Goal: Task Accomplishment & Management: Complete application form

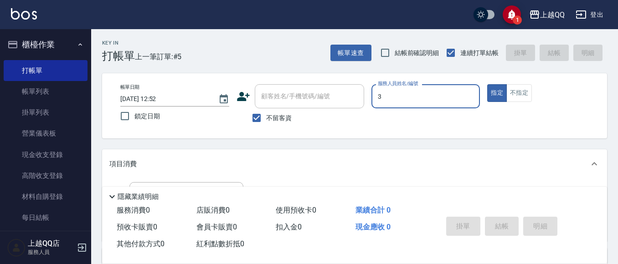
type input "佩怡-3"
type button "true"
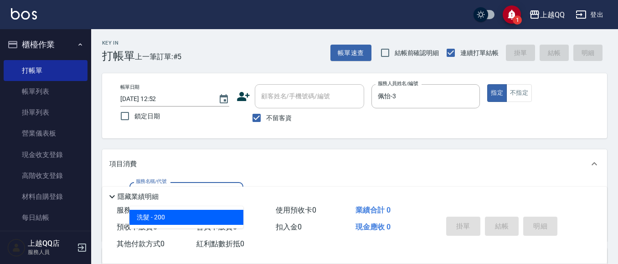
type input "洗髮(101)"
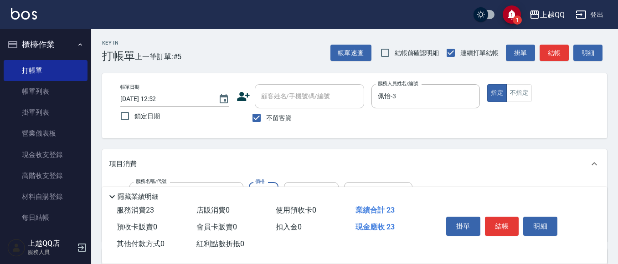
type input "230"
type input "[PERSON_NAME]-25"
click at [506, 221] on button "結帳" at bounding box center [502, 226] width 34 height 19
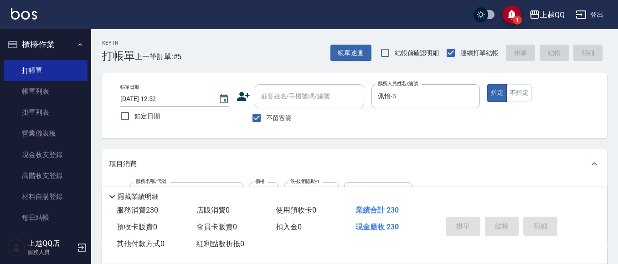
type input "[DATE] 13:30"
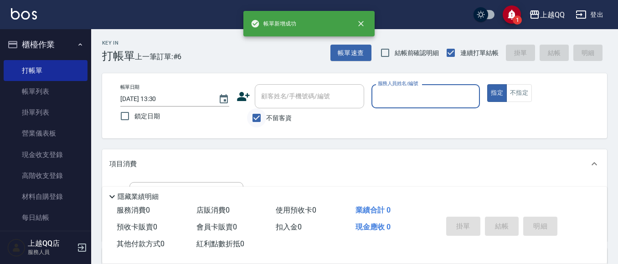
click at [261, 114] on input "不留客資" at bounding box center [256, 117] width 19 height 19
checkbox input "false"
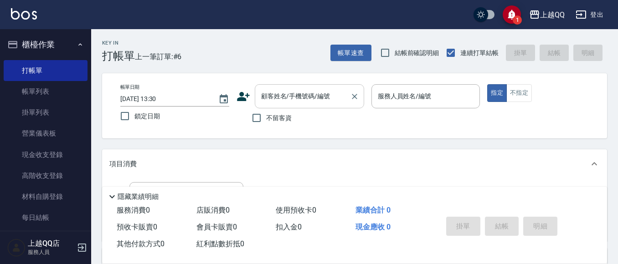
click at [275, 97] on input "顧客姓名/手機號碼/編號" at bounding box center [302, 96] width 87 height 16
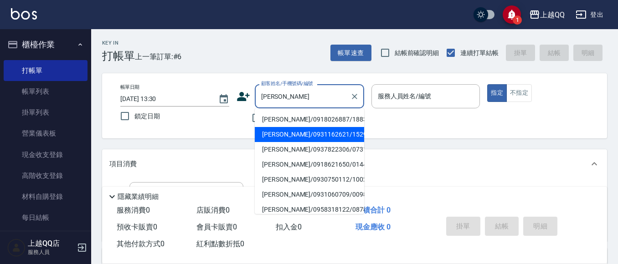
click at [272, 134] on li "[PERSON_NAME]/0931162621/1529" at bounding box center [309, 134] width 109 height 15
type input "[PERSON_NAME]/0931162621/1529"
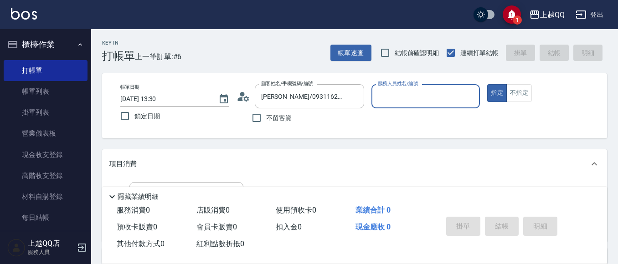
scroll to position [46, 0]
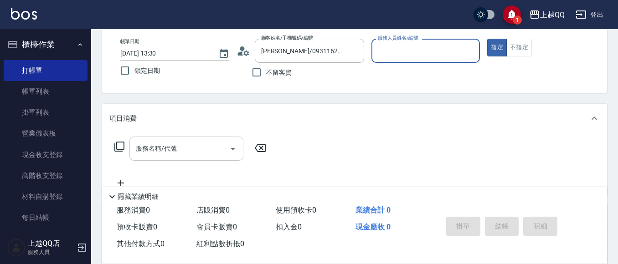
click at [171, 138] on div "服務名稱/代號" at bounding box center [186, 149] width 114 height 24
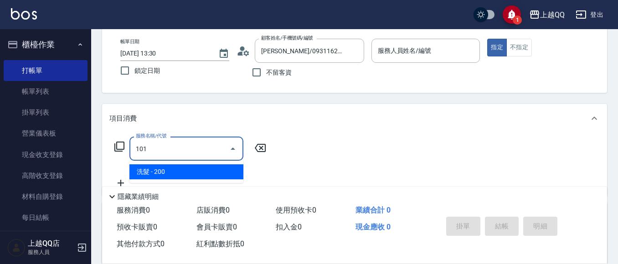
type input "洗髮(101)"
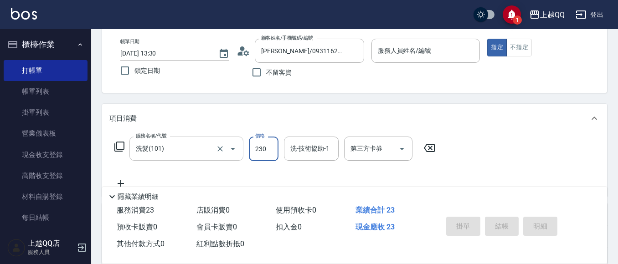
type input "230"
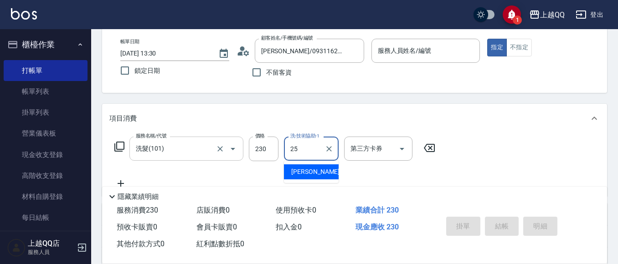
type input "[PERSON_NAME]-25"
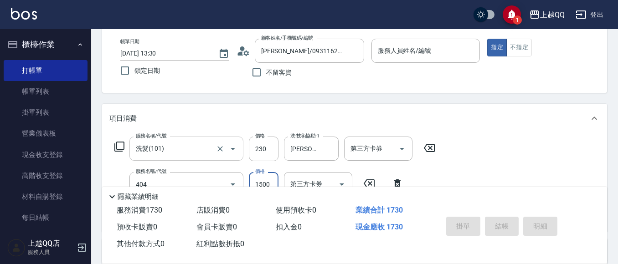
type input "設計染髮(404)"
type input "1599"
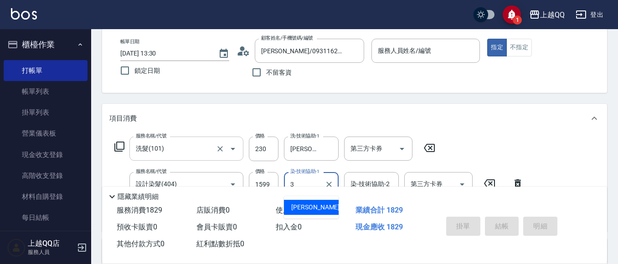
type input "佩怡-3"
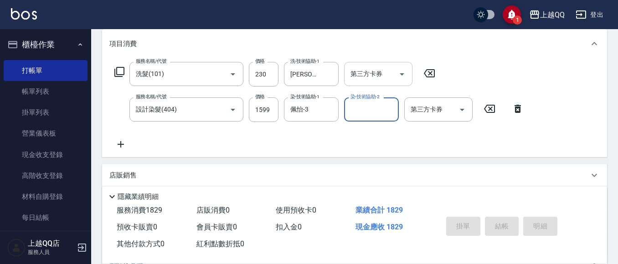
scroll to position [137, 0]
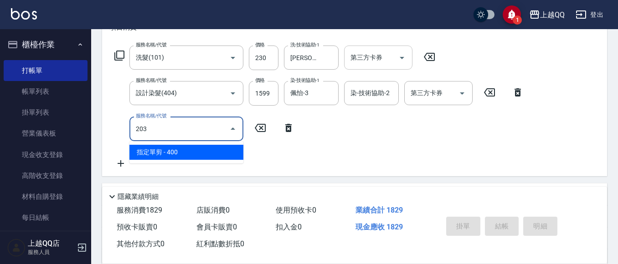
type input "指定單剪(203)"
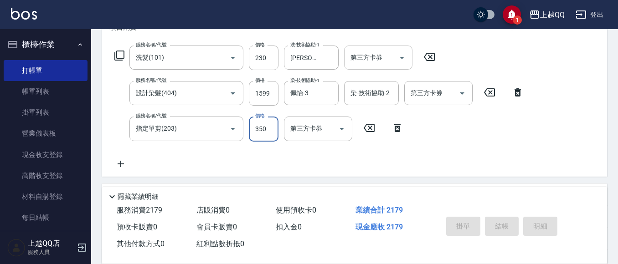
type input "350"
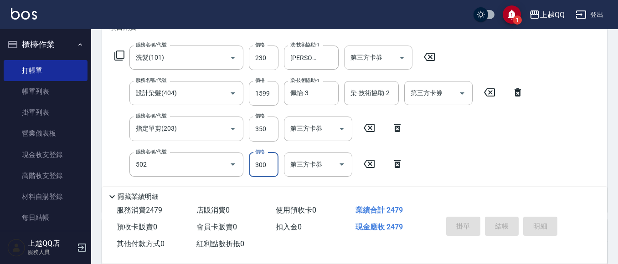
type input "自備護髮(502)"
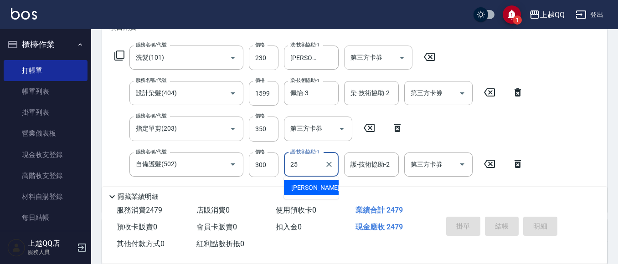
type input "[PERSON_NAME]-25"
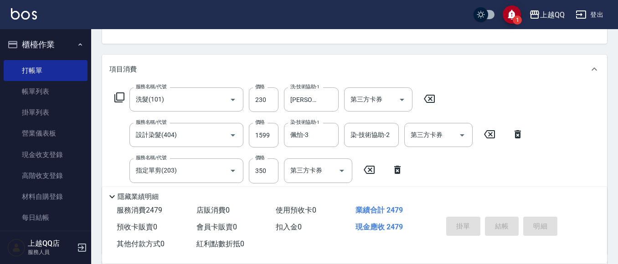
scroll to position [46, 0]
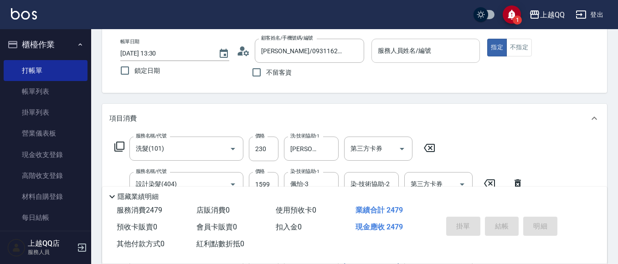
click at [393, 62] on div "服務人員姓名/編號" at bounding box center [425, 51] width 109 height 24
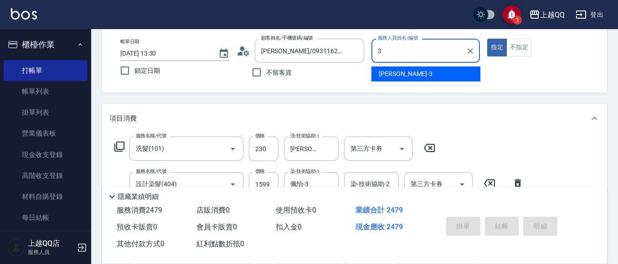
type input "佩怡-3"
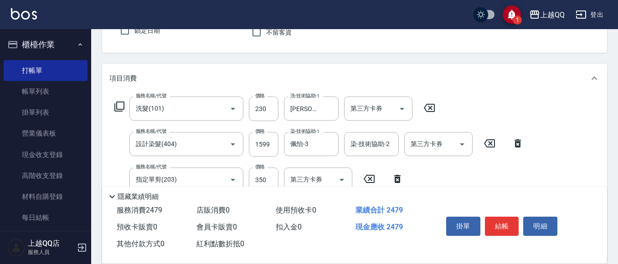
scroll to position [137, 0]
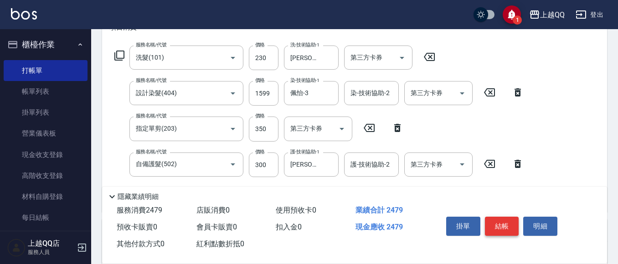
click at [503, 220] on button "結帳" at bounding box center [502, 226] width 34 height 19
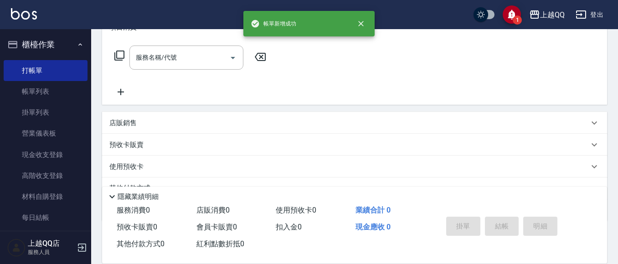
scroll to position [0, 0]
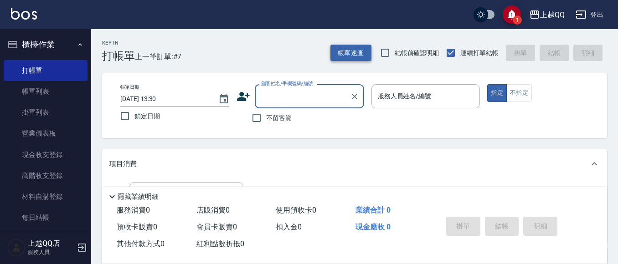
click at [361, 55] on button "帳單速查" at bounding box center [350, 53] width 41 height 17
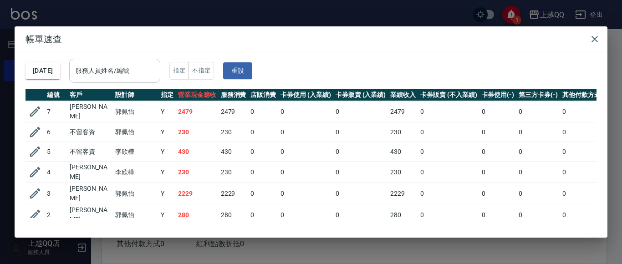
click at [139, 72] on input "服務人員姓名/編號" at bounding box center [114, 71] width 83 height 16
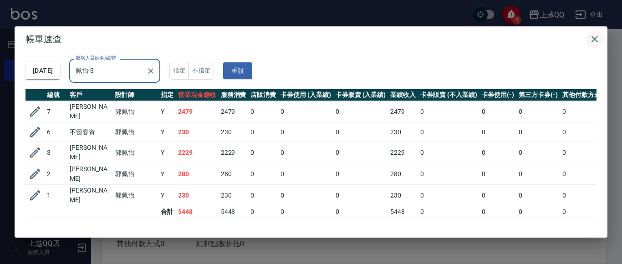
type input "佩怡-3"
click at [600, 42] on button "button" at bounding box center [595, 39] width 18 height 18
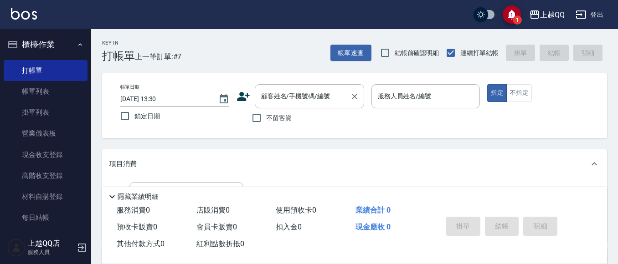
click at [266, 90] on input "顧客姓名/手機號碼/編號" at bounding box center [302, 96] width 87 height 16
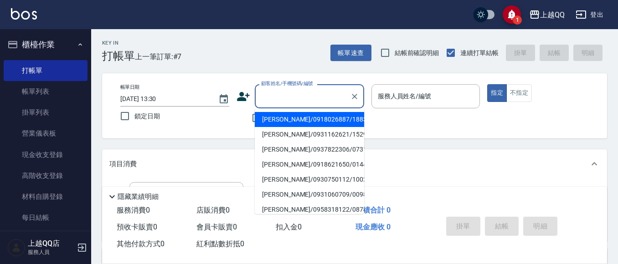
click at [232, 34] on div "Key In 打帳單 上一筆訂單:#7 帳單速查 結帳前確認明細 連續打單結帳 掛單 結帳 明細" at bounding box center [349, 45] width 516 height 33
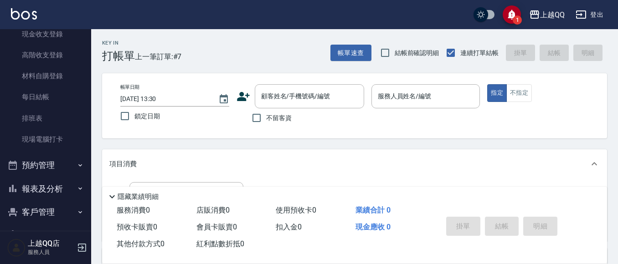
scroll to position [148, 0]
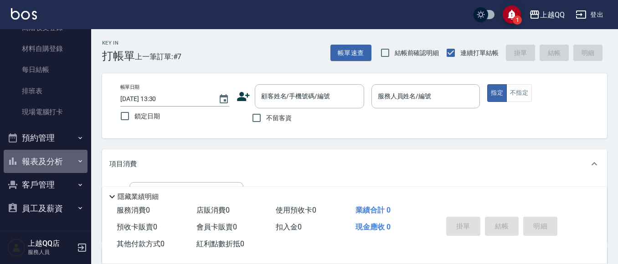
click at [62, 163] on button "報表及分析" at bounding box center [46, 162] width 84 height 24
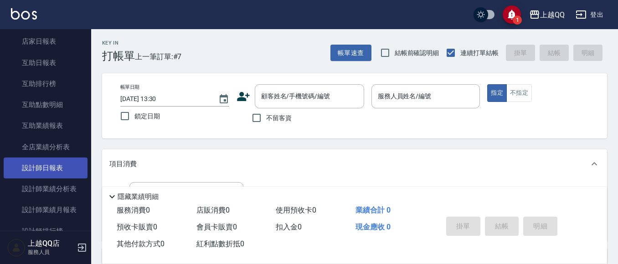
scroll to position [330, 0]
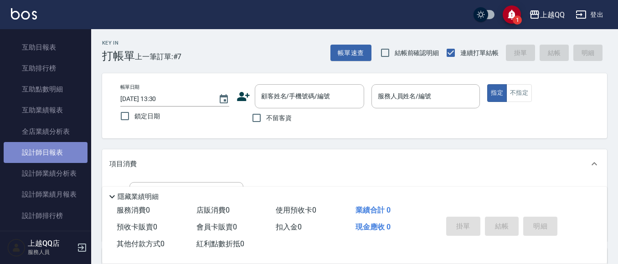
click at [57, 156] on link "設計師日報表" at bounding box center [46, 152] width 84 height 21
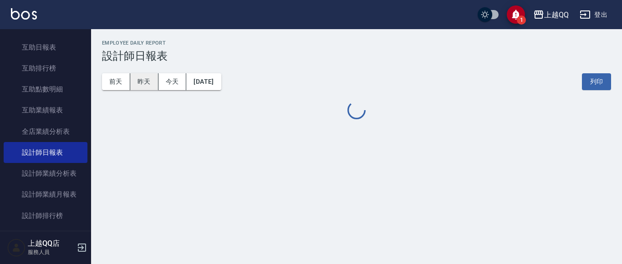
click at [134, 89] on button "昨天" at bounding box center [144, 81] width 28 height 17
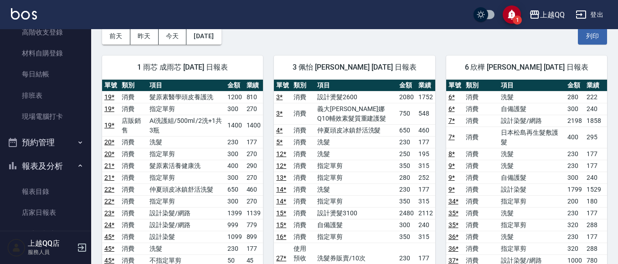
scroll to position [11, 0]
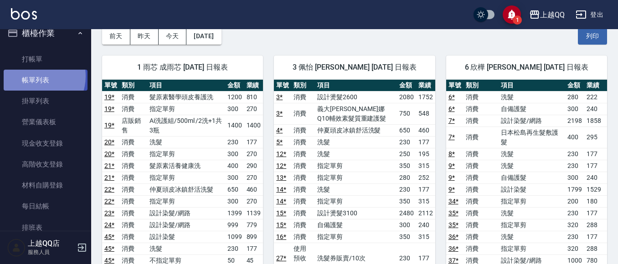
click at [33, 77] on link "帳單列表" at bounding box center [46, 80] width 84 height 21
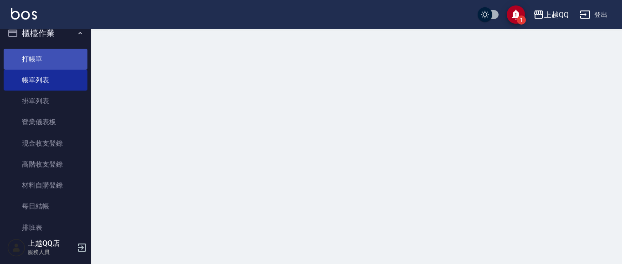
click at [39, 56] on link "打帳單" at bounding box center [46, 59] width 84 height 21
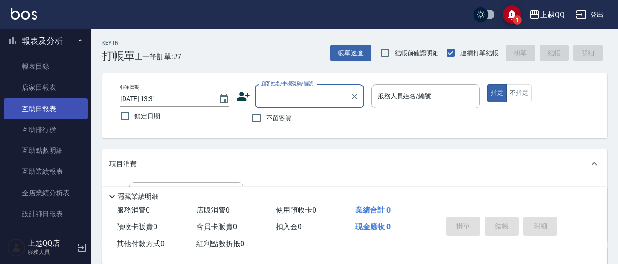
scroll to position [285, 0]
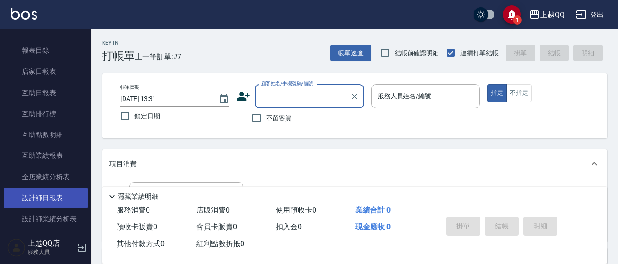
click at [56, 197] on link "設計師日報表" at bounding box center [46, 198] width 84 height 21
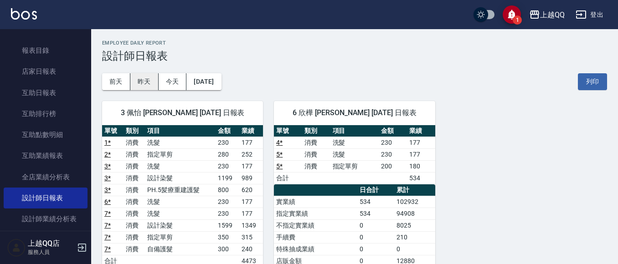
click at [152, 87] on button "昨天" at bounding box center [144, 81] width 28 height 17
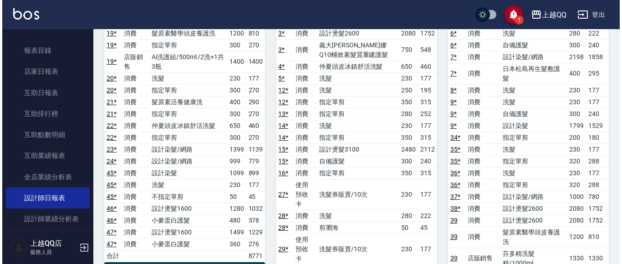
scroll to position [46, 0]
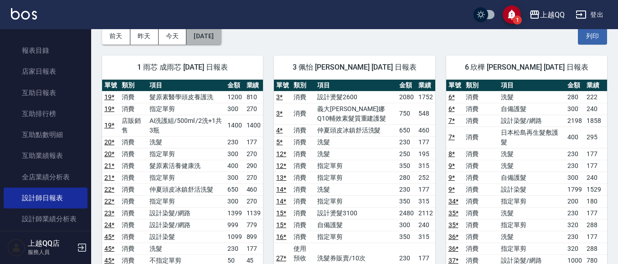
click at [221, 39] on button "[DATE]" at bounding box center [203, 36] width 35 height 17
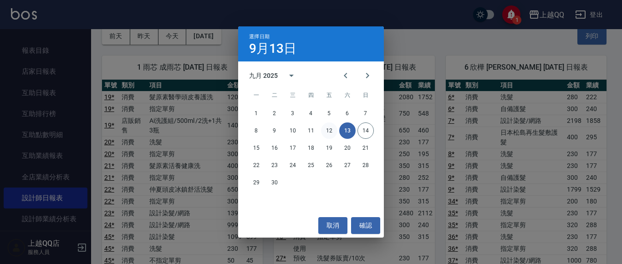
click at [329, 129] on button "12" at bounding box center [329, 131] width 16 height 16
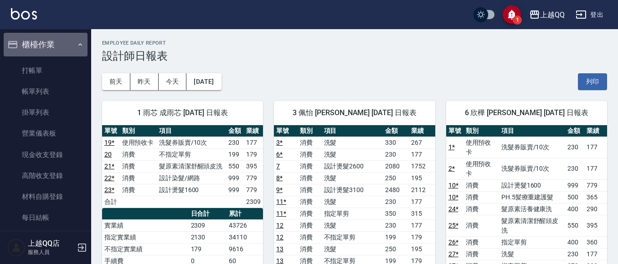
click at [66, 51] on button "櫃檯作業" at bounding box center [46, 45] width 84 height 24
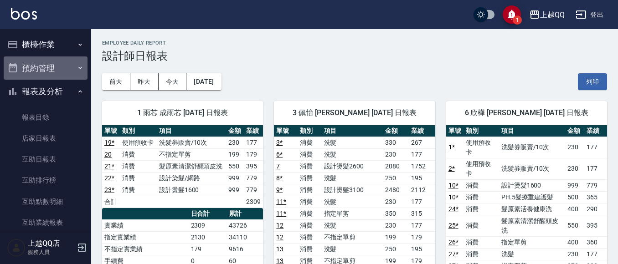
click at [66, 76] on button "預約管理" at bounding box center [46, 68] width 84 height 24
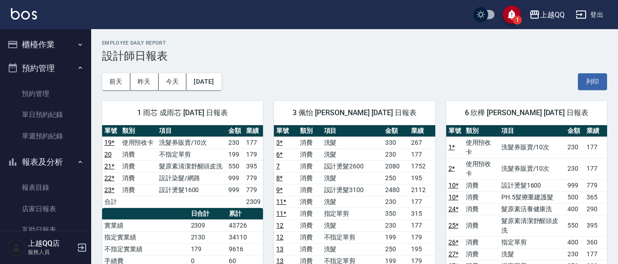
click at [67, 43] on button "櫃檯作業" at bounding box center [46, 45] width 84 height 24
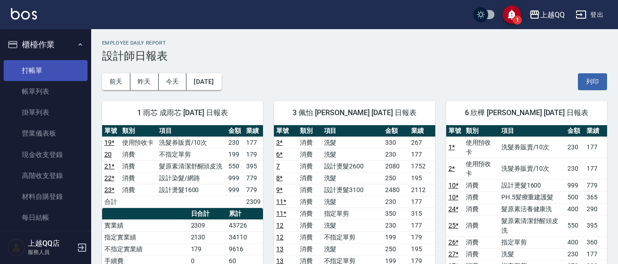
click at [54, 67] on link "打帳單" at bounding box center [46, 70] width 84 height 21
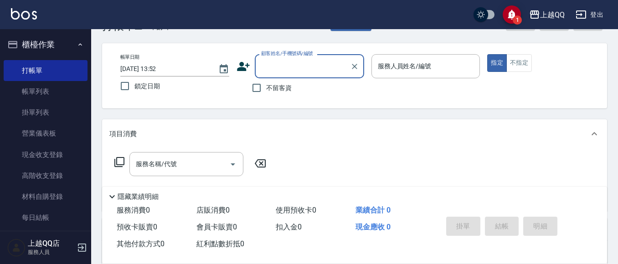
scroll to position [46, 0]
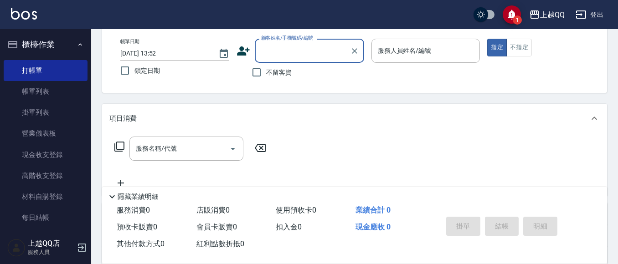
type input "3"
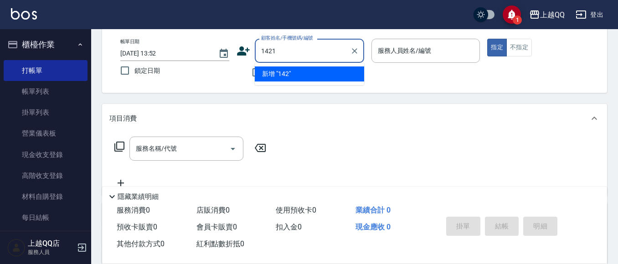
type input "1421"
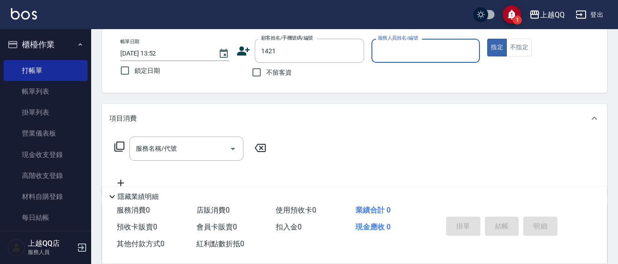
click at [487, 39] on button "指定" at bounding box center [497, 48] width 20 height 18
type button "true"
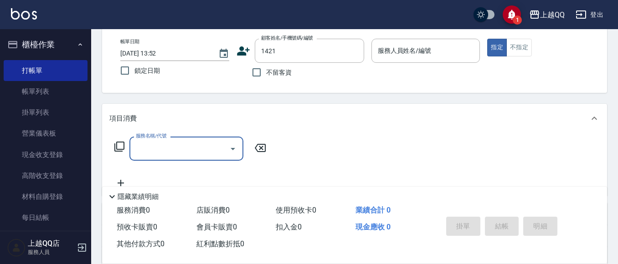
type input "1"
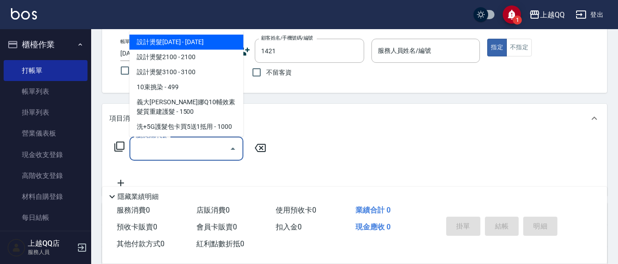
type input "[PERSON_NAME]/0956782255/1421"
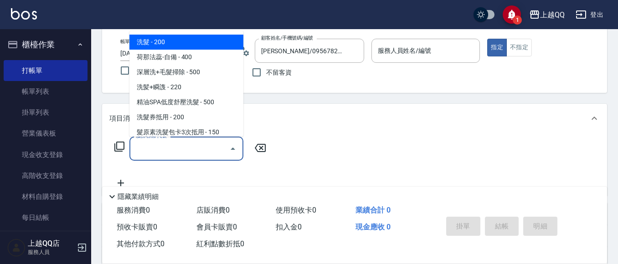
type input "3"
type input "欣樺-6"
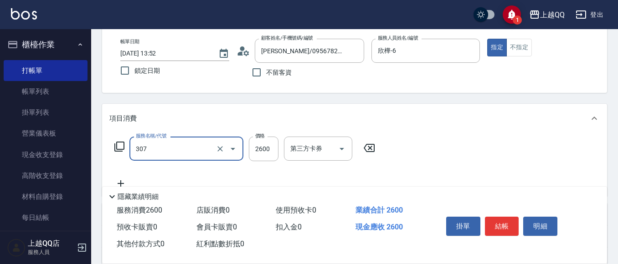
type input "設計燙髮2600(307)"
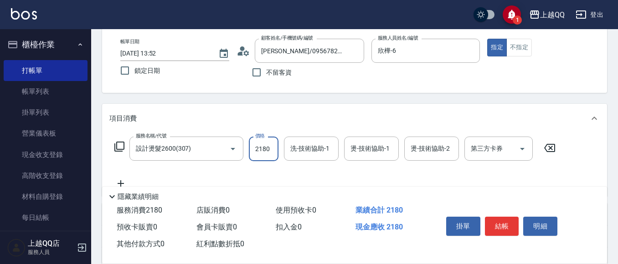
type input "2180"
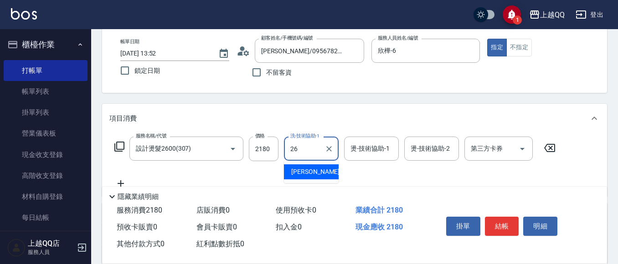
type input "[PERSON_NAME]-26"
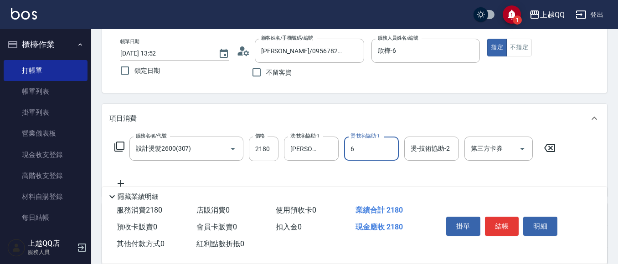
type input "欣樺-6"
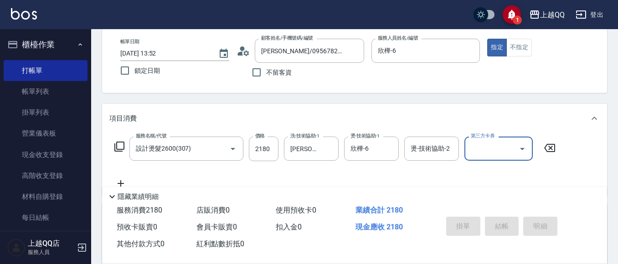
type input "[DATE] 13:53"
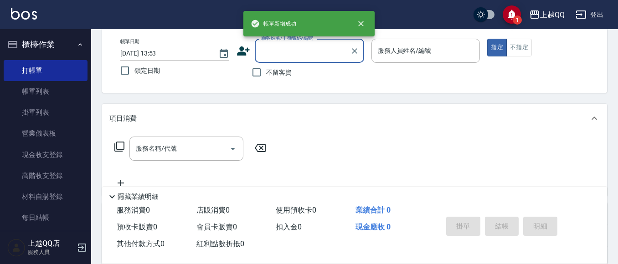
click at [269, 72] on span "不留客資" at bounding box center [279, 73] width 26 height 10
click at [266, 72] on input "不留客資" at bounding box center [256, 72] width 19 height 19
checkbox input "true"
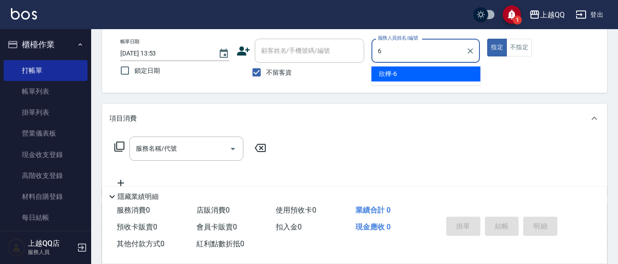
type input "欣樺-6"
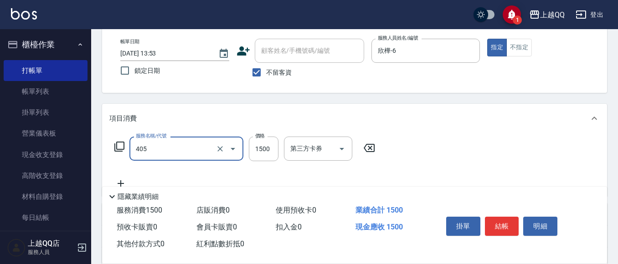
type input "設計染髮/網路(405)"
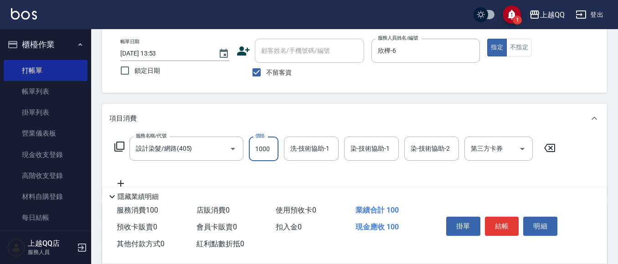
type input "1000"
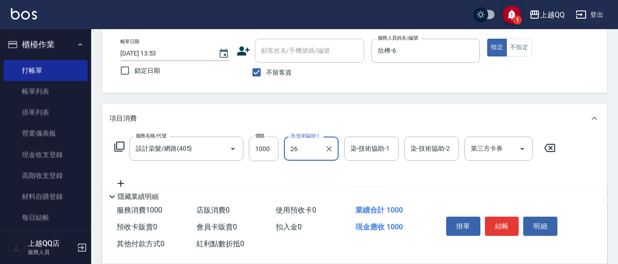
type input "[PERSON_NAME]-26"
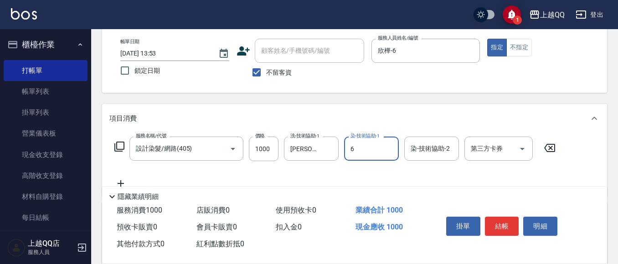
type input "欣樺-6"
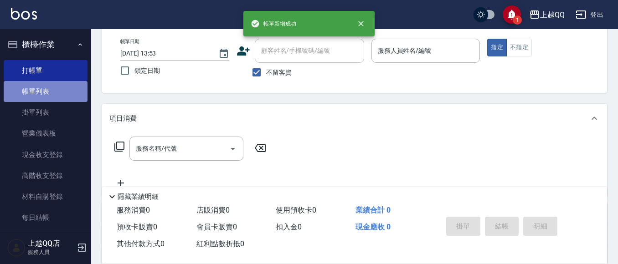
click at [61, 89] on link "帳單列表" at bounding box center [46, 91] width 84 height 21
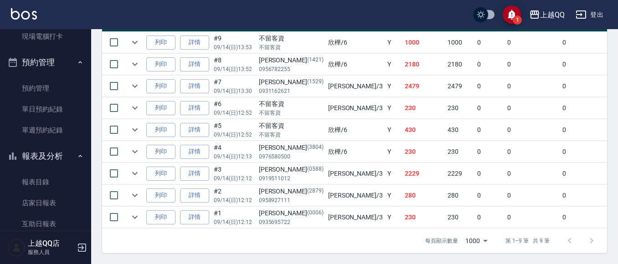
scroll to position [364, 0]
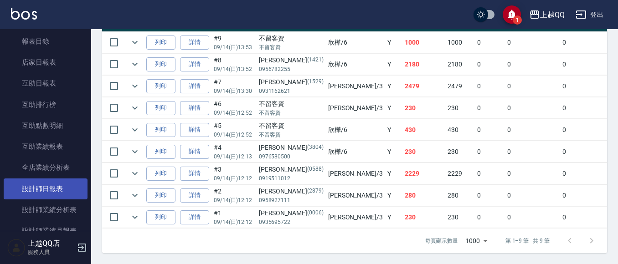
click at [52, 188] on link "設計師日報表" at bounding box center [46, 189] width 84 height 21
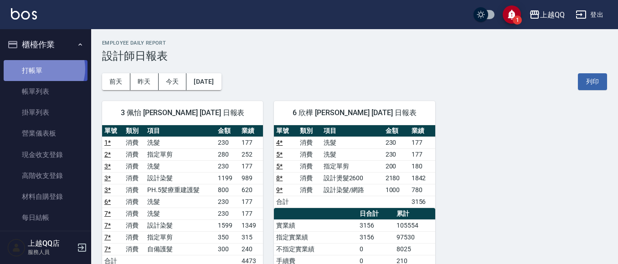
click at [40, 68] on link "打帳單" at bounding box center [46, 70] width 84 height 21
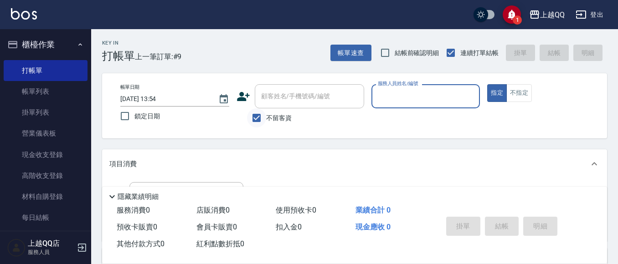
click at [252, 117] on input "不留客資" at bounding box center [256, 117] width 19 height 19
checkbox input "false"
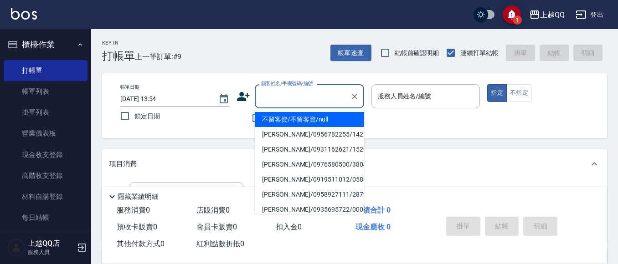
click at [261, 94] on div "顧客姓名/手機號碼/編號 顧客姓名/手機號碼/編號" at bounding box center [309, 96] width 109 height 24
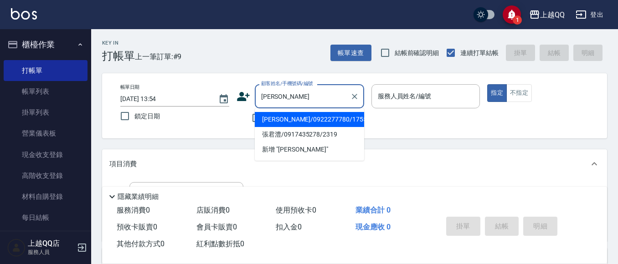
click at [320, 112] on li "[PERSON_NAME]/0922277780/1755" at bounding box center [309, 119] width 109 height 15
type input "[PERSON_NAME]/0922277780/1755"
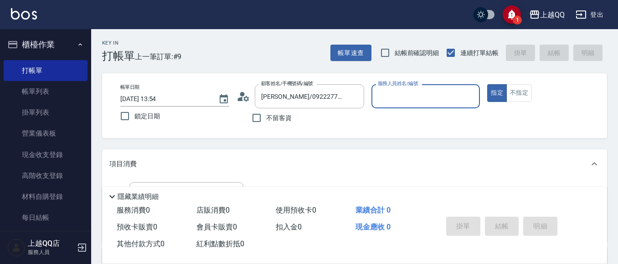
type input "佩怡-3"
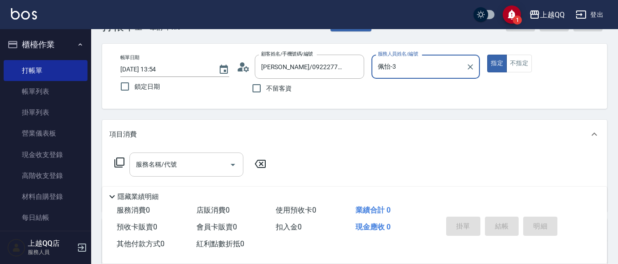
scroll to position [46, 0]
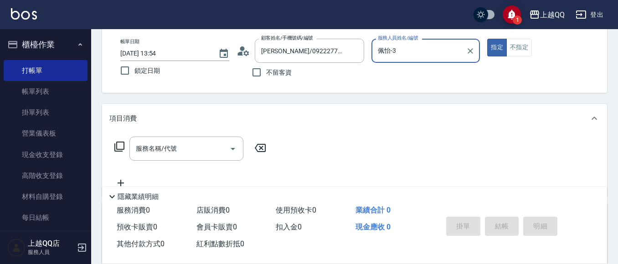
click at [118, 150] on icon at bounding box center [119, 147] width 10 height 10
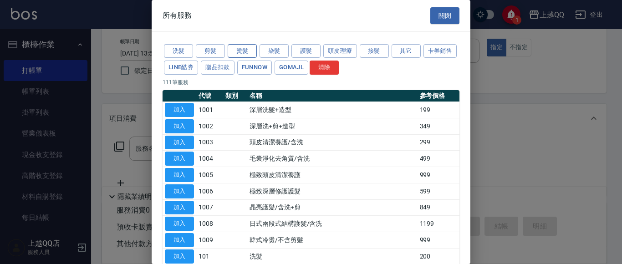
click at [235, 51] on button "燙髮" at bounding box center [242, 51] width 29 height 14
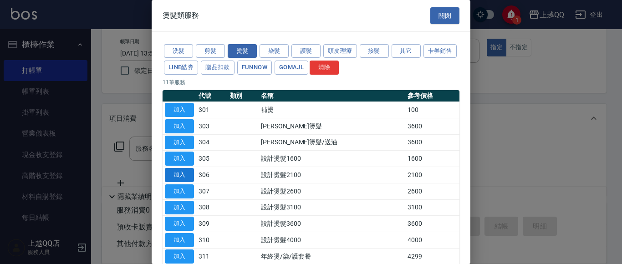
click at [183, 174] on button "加入" at bounding box center [179, 175] width 29 height 14
type input "設計燙髮2100(306)"
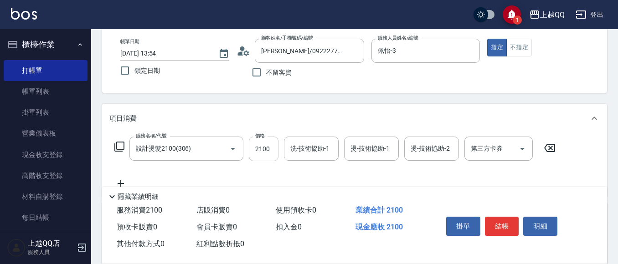
click at [265, 149] on input "2100" at bounding box center [264, 149] width 30 height 25
type input "1680"
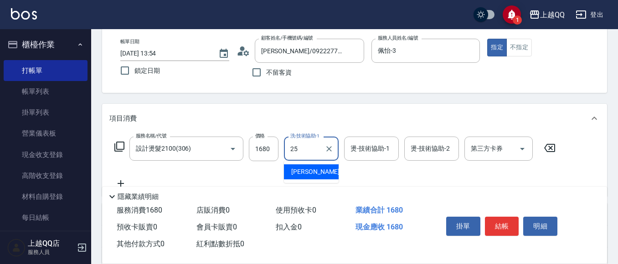
type input "[PERSON_NAME]-25"
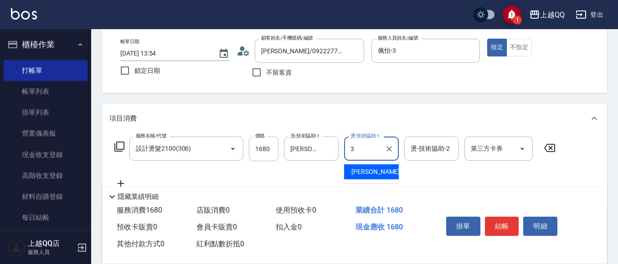
type input "佩怡-3"
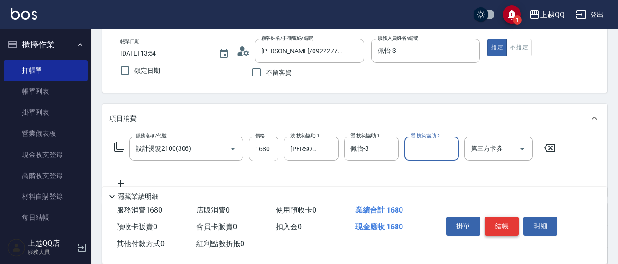
click at [493, 220] on button "結帳" at bounding box center [502, 226] width 34 height 19
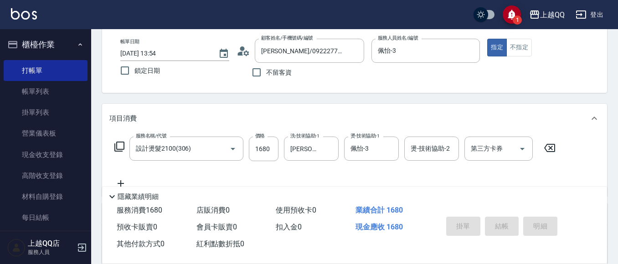
type input "[DATE] 14:05"
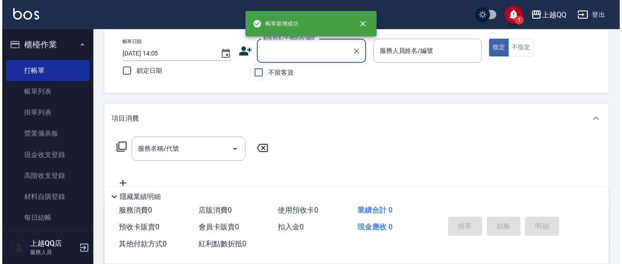
scroll to position [0, 0]
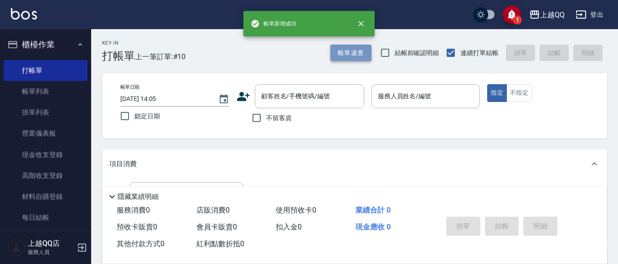
click at [354, 60] on button "帳單速查" at bounding box center [350, 53] width 41 height 17
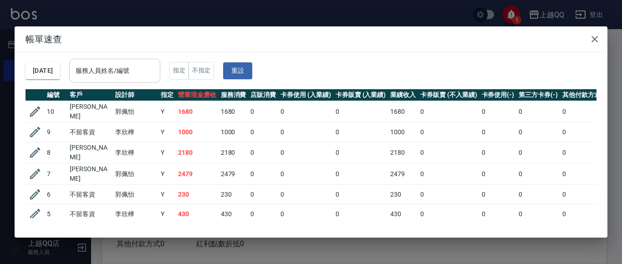
click at [129, 62] on div "服務人員姓名/編號" at bounding box center [114, 71] width 91 height 24
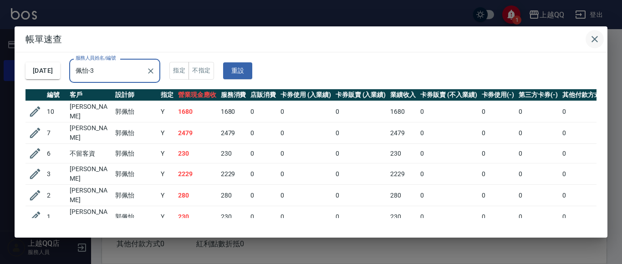
type input "佩怡-3"
click at [600, 37] on icon "button" at bounding box center [594, 39] width 11 height 11
